Goal: Task Accomplishment & Management: Manage account settings

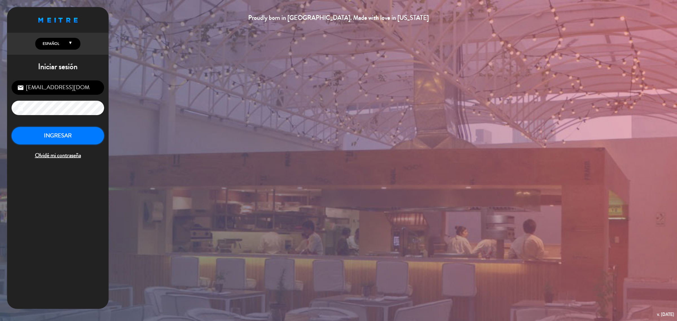
click at [85, 131] on button "INGRESAR" at bounding box center [58, 136] width 93 height 18
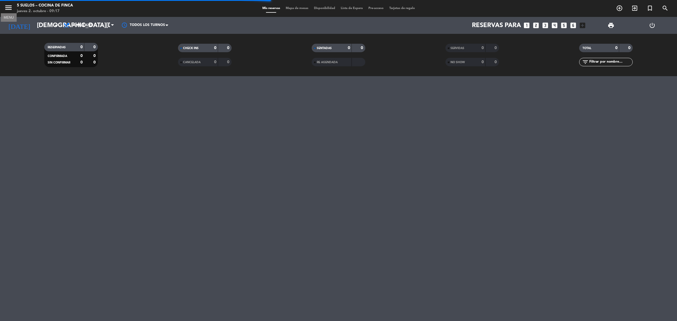
click at [8, 6] on icon "menu" at bounding box center [8, 7] width 8 height 8
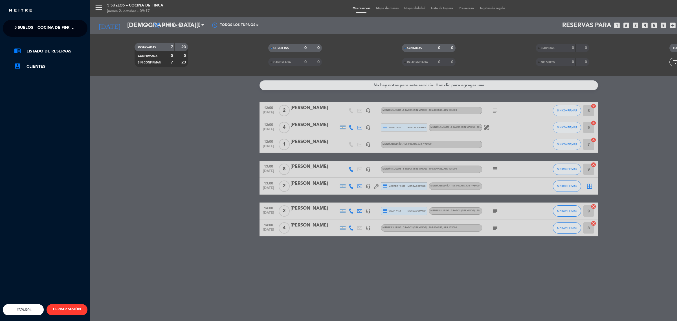
click at [165, 150] on div "menu 5 SUELOS – COCINA DE FINCA [DATE] 2. octubre - 09:17 Mis reservas Mapa de …" at bounding box center [428, 160] width 677 height 321
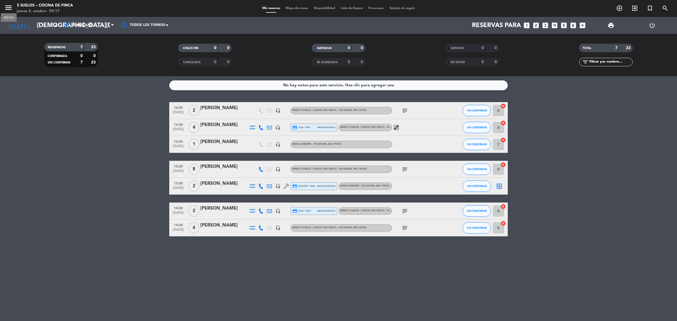
click at [9, 10] on icon "menu" at bounding box center [8, 7] width 8 height 8
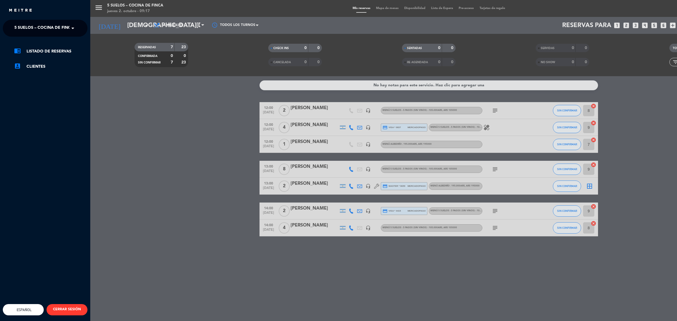
click at [47, 29] on span "5 SUELOS – COCINA DE FINCA" at bounding box center [43, 28] width 59 height 12
click at [41, 49] on span "FINCA VICTORIA – TURISMO" at bounding box center [33, 52] width 54 height 6
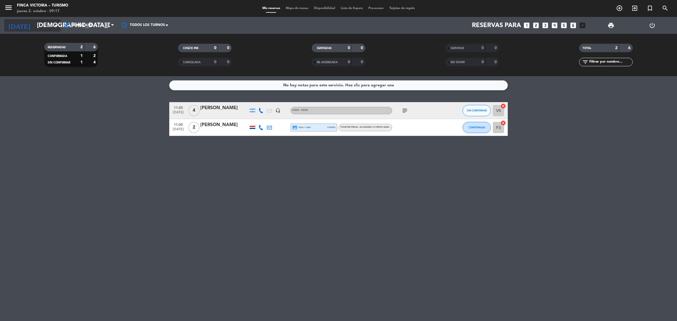
click at [34, 23] on input "[DEMOGRAPHIC_DATA][DATE]" at bounding box center [73, 25] width 79 height 13
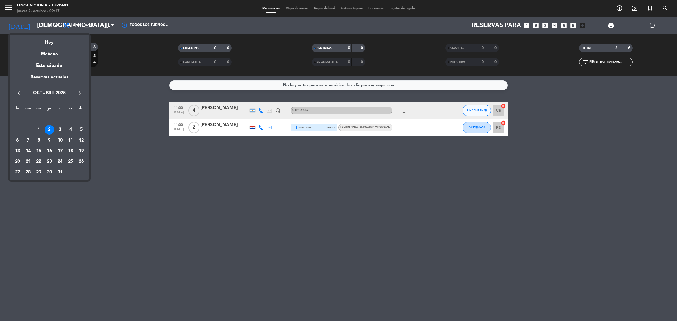
click at [129, 172] on div at bounding box center [338, 160] width 677 height 321
